Goal: Task Accomplishment & Management: Use online tool/utility

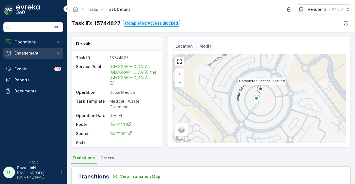
click at [39, 53] on p "Engagement" at bounding box center [33, 53] width 38 height 6
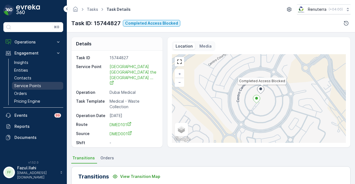
click at [40, 85] on p "Service Points" at bounding box center [27, 86] width 27 height 6
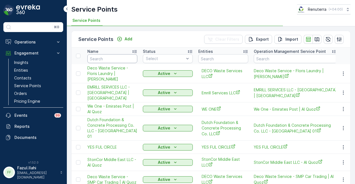
click at [103, 58] on input "text" at bounding box center [112, 58] width 50 height 9
type input "SASA"
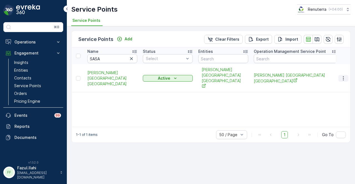
click at [343, 76] on icon "button" at bounding box center [344, 79] width 6 height 6
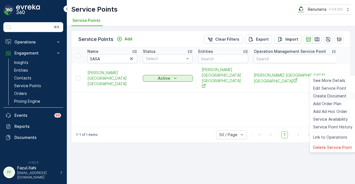
click at [338, 96] on span "Create Document" at bounding box center [329, 96] width 33 height 6
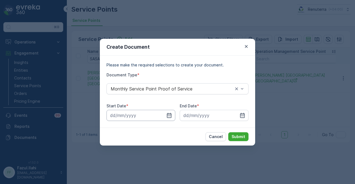
click at [172, 114] on input at bounding box center [140, 115] width 69 height 11
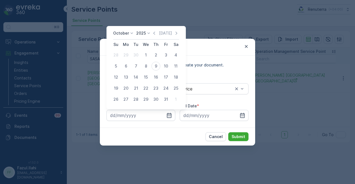
click at [156, 30] on div "October 2025 Today Su Mo Tu We Th Fr Sa 28 29 30 1 2 3 4 5 6 7 8 9 10 11 12 13 …" at bounding box center [145, 67] width 79 height 83
click at [154, 32] on icon "button" at bounding box center [154, 34] width 6 height 6
click at [127, 55] on div "1" at bounding box center [125, 55] width 9 height 9
type input "01.09.2025"
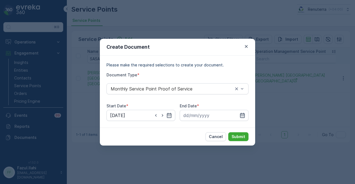
click at [241, 117] on icon "button" at bounding box center [243, 116] width 6 height 6
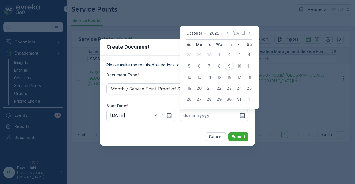
drag, startPoint x: 231, startPoint y: 32, endPoint x: 229, endPoint y: 44, distance: 12.6
click at [230, 32] on icon "button" at bounding box center [228, 34] width 6 height 6
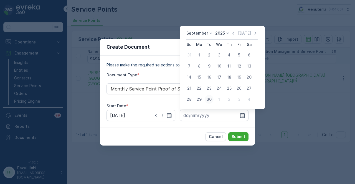
click at [209, 97] on div "30" at bounding box center [209, 99] width 9 height 9
type input "30.09.2025"
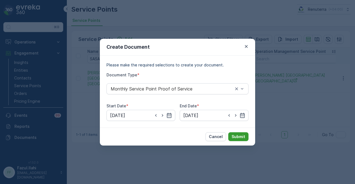
click at [246, 136] on button "Submit" at bounding box center [238, 137] width 20 height 9
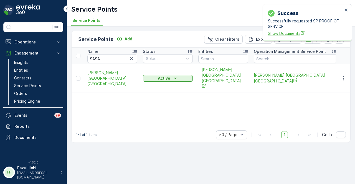
click at [292, 33] on span "Show Documents" at bounding box center [305, 34] width 75 height 6
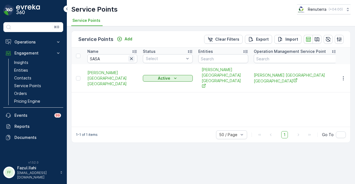
click at [130, 57] on icon "button" at bounding box center [131, 58] width 3 height 3
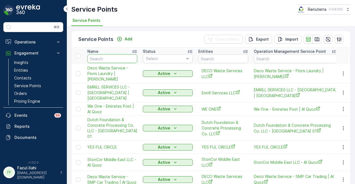
click at [119, 60] on input "text" at bounding box center [112, 58] width 50 height 9
type input "mubark"
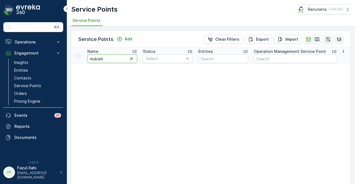
click at [119, 60] on input "mubark" at bounding box center [112, 58] width 50 height 9
type input "mubarik"
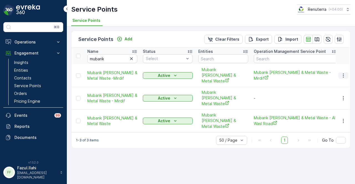
click at [347, 72] on button "button" at bounding box center [343, 75] width 10 height 7
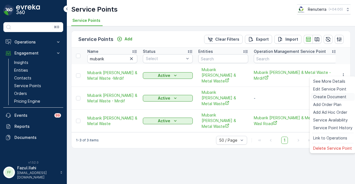
click at [342, 97] on span "Create Document" at bounding box center [329, 97] width 33 height 6
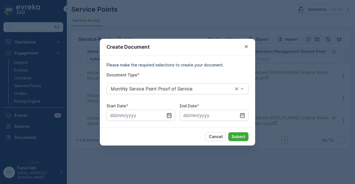
click at [170, 117] on icon "button" at bounding box center [169, 116] width 6 height 6
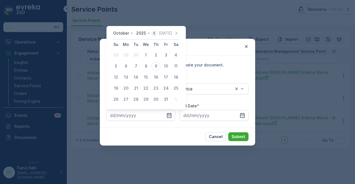
click at [154, 34] on icon "button" at bounding box center [154, 34] width 6 height 6
click at [129, 57] on div "1" at bounding box center [125, 55] width 9 height 9
type input "01.09.2025"
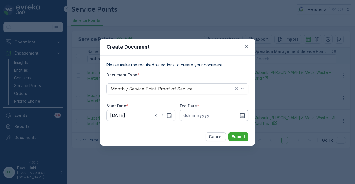
drag, startPoint x: 240, startPoint y: 114, endPoint x: 239, endPoint y: 111, distance: 3.5
click at [240, 113] on icon "button" at bounding box center [243, 116] width 6 height 6
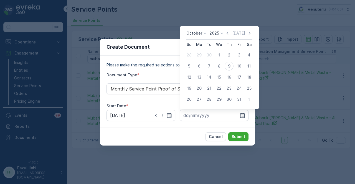
drag, startPoint x: 230, startPoint y: 34, endPoint x: 232, endPoint y: 49, distance: 15.1
click at [230, 34] on icon "button" at bounding box center [228, 34] width 6 height 6
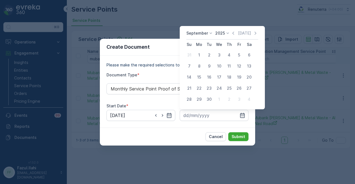
drag, startPoint x: 210, startPoint y: 100, endPoint x: 212, endPoint y: 103, distance: 4.1
click at [211, 101] on div "30" at bounding box center [209, 99] width 9 height 9
type input "30.09.2025"
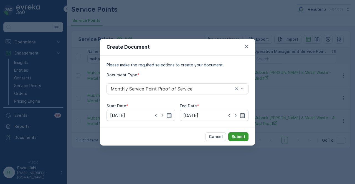
click at [237, 137] on p "Submit" at bounding box center [239, 137] width 14 height 6
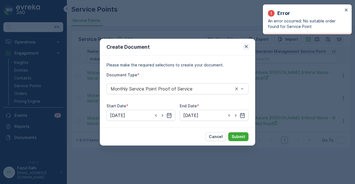
click at [247, 46] on icon "button" at bounding box center [246, 47] width 6 height 6
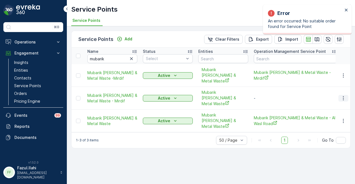
click at [343, 96] on icon "button" at bounding box center [344, 99] width 6 height 6
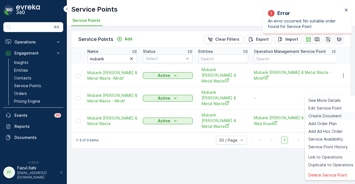
click at [334, 117] on span "Create Document" at bounding box center [324, 116] width 33 height 6
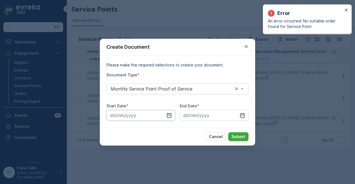
click at [172, 117] on input at bounding box center [140, 115] width 69 height 11
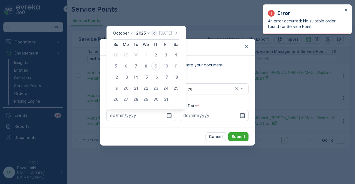
click at [155, 32] on icon "button" at bounding box center [154, 34] width 6 height 6
click at [123, 54] on div "1" at bounding box center [125, 55] width 9 height 9
type input "01.09.2025"
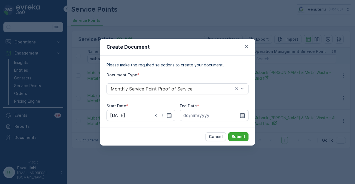
click at [244, 116] on icon "button" at bounding box center [243, 116] width 6 height 6
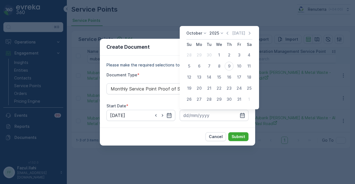
drag, startPoint x: 227, startPoint y: 34, endPoint x: 227, endPoint y: 42, distance: 8.3
click at [227, 36] on icon "button" at bounding box center [228, 34] width 6 height 6
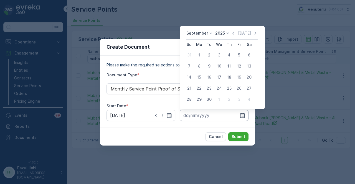
drag, startPoint x: 210, startPoint y: 98, endPoint x: 222, endPoint y: 112, distance: 18.9
click at [210, 98] on div "30" at bounding box center [209, 99] width 9 height 9
type input "30.09.2025"
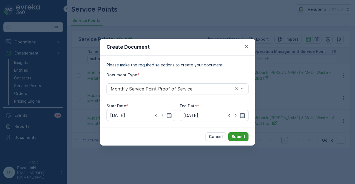
click at [242, 133] on button "Submit" at bounding box center [238, 137] width 20 height 9
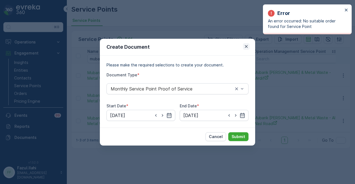
click at [248, 48] on icon "button" at bounding box center [246, 47] width 6 height 6
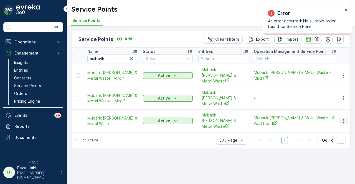
click at [341, 118] on icon "button" at bounding box center [344, 121] width 6 height 6
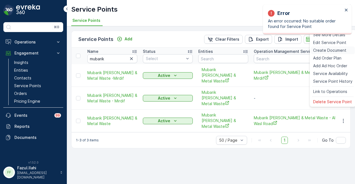
click at [334, 50] on span "Create Document" at bounding box center [329, 51] width 33 height 6
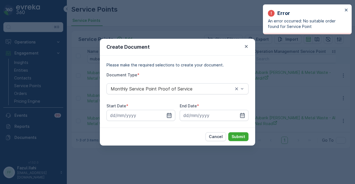
click at [169, 116] on icon "button" at bounding box center [169, 116] width 6 height 6
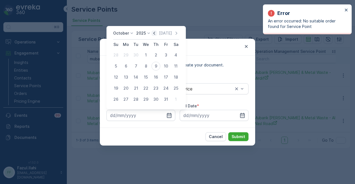
click at [154, 33] on icon "button" at bounding box center [154, 34] width 6 height 6
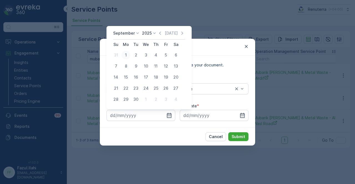
click at [123, 54] on div "1" at bounding box center [125, 55] width 9 height 9
type input "01.09.2025"
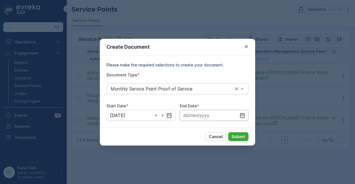
click at [248, 115] on input at bounding box center [214, 115] width 69 height 11
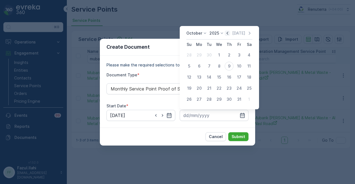
click at [227, 32] on icon "button" at bounding box center [228, 34] width 6 height 6
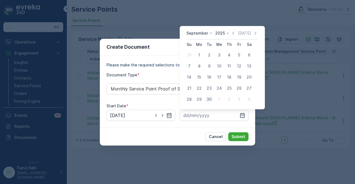
click at [204, 100] on button "30" at bounding box center [209, 100] width 10 height 10
type input "30.09.2025"
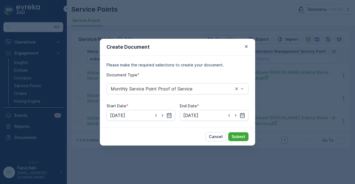
click at [241, 130] on div "Cancel Submit" at bounding box center [177, 137] width 155 height 18
click at [240, 136] on p "Submit" at bounding box center [239, 137] width 14 height 6
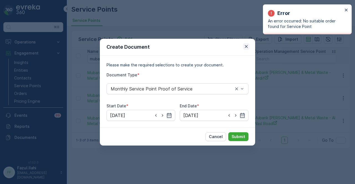
click at [245, 46] on icon "button" at bounding box center [246, 47] width 6 height 6
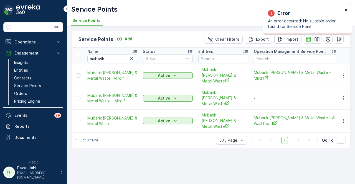
click at [347, 9] on icon "close" at bounding box center [346, 10] width 4 height 4
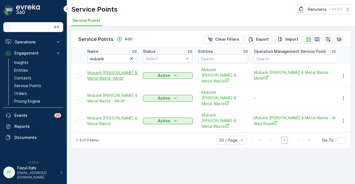
drag, startPoint x: 110, startPoint y: 82, endPoint x: 92, endPoint y: 72, distance: 20.3
click at [92, 72] on td "Mubarik Abdul Majeed Scrap & Metal Waste -Mirdif" at bounding box center [112, 75] width 55 height 23
click at [115, 93] on span "Mubarik Abdul Majeed Scrap & Metal Waste - Mirdif" at bounding box center [112, 98] width 50 height 11
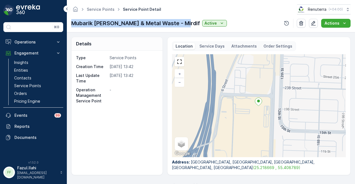
drag, startPoint x: 72, startPoint y: 23, endPoint x: 189, endPoint y: 25, distance: 117.1
click at [189, 25] on p "Mubarik Abdul Majeed Scrap & Metal Waste - Mirdif" at bounding box center [135, 23] width 129 height 8
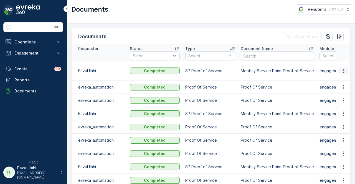
click at [341, 70] on icon "button" at bounding box center [344, 71] width 6 height 6
click at [339, 77] on span "See Details" at bounding box center [341, 76] width 21 height 6
